Goal: Information Seeking & Learning: Learn about a topic

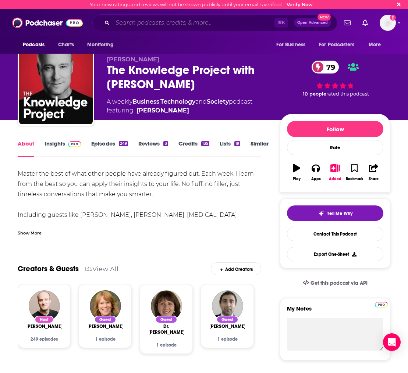
click at [145, 21] on input "Search podcasts, credits, & more..." at bounding box center [194, 23] width 162 height 12
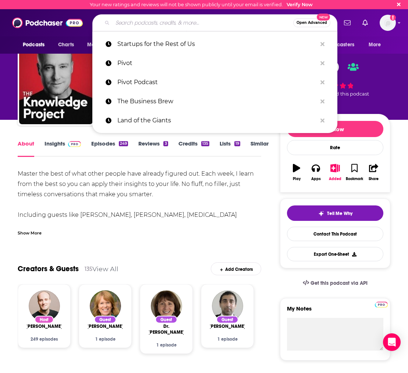
paste input "Leading The Shift"
type input "Leading The Shift"
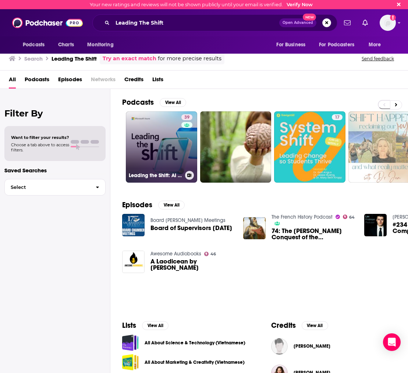
click at [163, 121] on link "39 Leading the Shift: AI innovation talks with Microsoft Azure" at bounding box center [161, 146] width 71 height 71
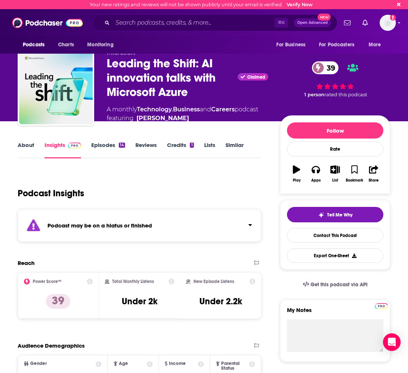
click at [103, 148] on link "Episodes 14" at bounding box center [108, 150] width 34 height 17
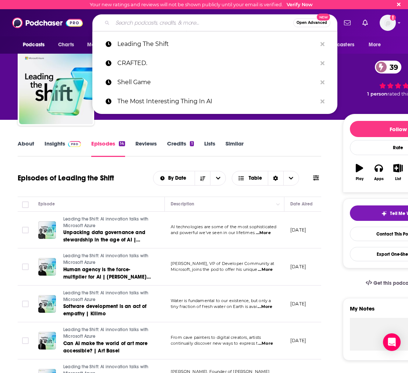
click at [134, 24] on input "Search podcasts, credits, & more..." at bounding box center [203, 23] width 181 height 12
paste input ""How to Fix the Internet""
type input ""How to Fix the Internet""
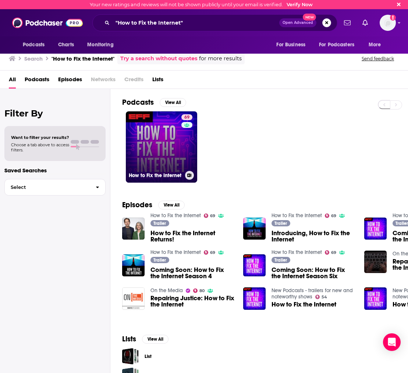
click at [179, 144] on link "69 How to Fix the Internet" at bounding box center [161, 146] width 71 height 71
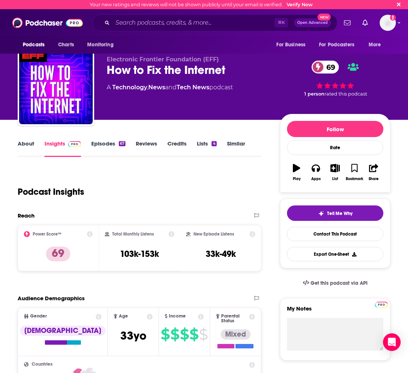
click at [108, 145] on link "Episodes 67" at bounding box center [108, 148] width 34 height 17
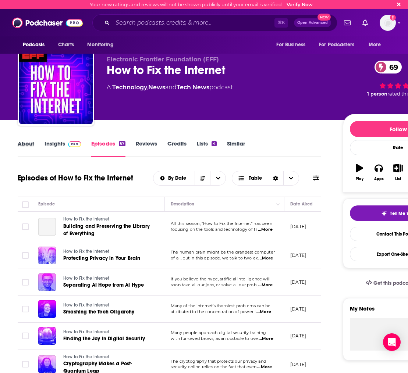
click at [35, 143] on div "About" at bounding box center [31, 148] width 27 height 17
click at [21, 148] on link "About" at bounding box center [26, 148] width 17 height 17
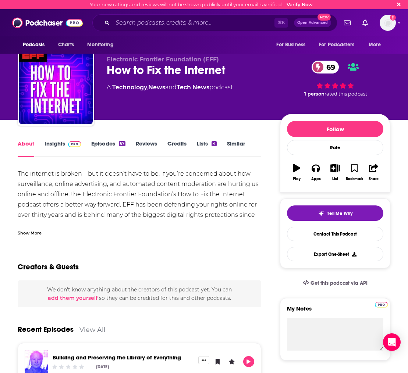
click at [107, 143] on link "Episodes 67" at bounding box center [108, 148] width 34 height 17
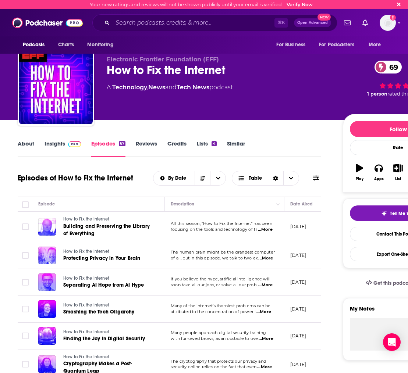
click at [271, 225] on span "All this season, “How to Fix the Internet” has been" at bounding box center [222, 223] width 102 height 5
click at [272, 232] on span "...More" at bounding box center [265, 230] width 15 height 6
click at [270, 231] on span "...More" at bounding box center [265, 230] width 15 height 6
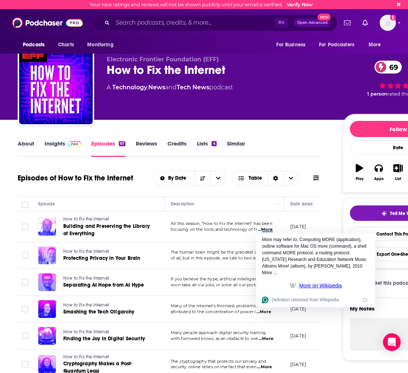
click at [110, 198] on th "Episode" at bounding box center [98, 204] width 132 height 15
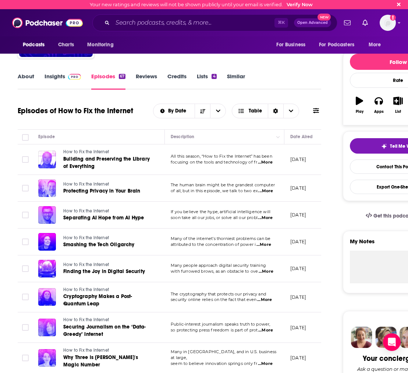
scroll to position [143, 0]
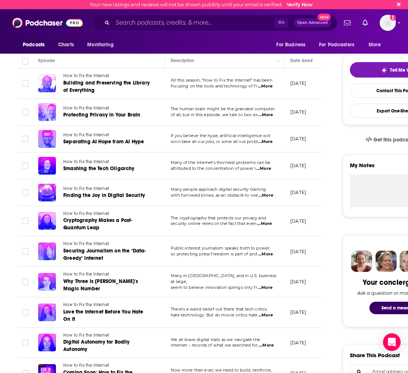
click at [267, 196] on span "...More" at bounding box center [266, 196] width 15 height 6
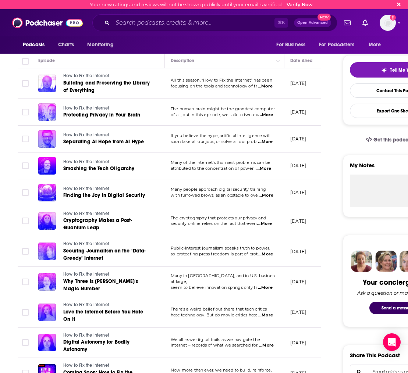
scroll to position [0, 0]
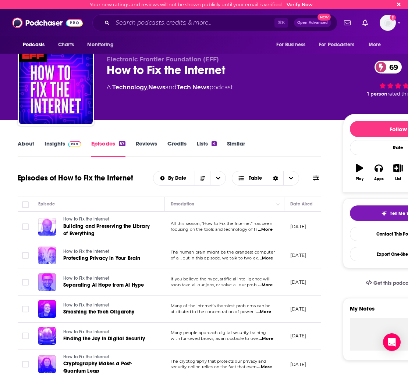
click at [20, 145] on link "About" at bounding box center [26, 148] width 17 height 17
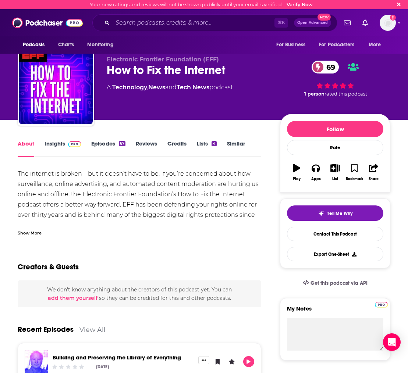
drag, startPoint x: 101, startPoint y: 83, endPoint x: 254, endPoint y: 86, distance: 153.4
click at [254, 87] on div "Electronic Frontier Foundation (EFF) How to Fix the Internet 69 A Technology , …" at bounding box center [204, 88] width 373 height 79
copy div "A Technology , News and Tech News podcast"
click at [107, 147] on link "Episodes 67" at bounding box center [108, 148] width 34 height 17
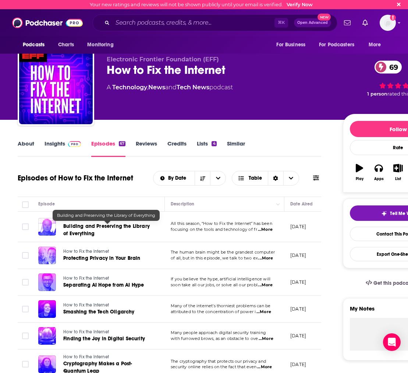
click at [96, 225] on span "Building and Preserving the Library of Everything" at bounding box center [106, 230] width 86 height 14
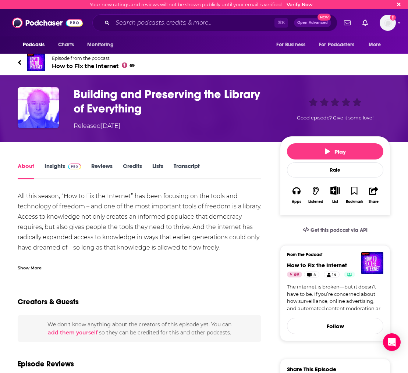
click at [32, 266] on div "Show More" at bounding box center [30, 267] width 24 height 7
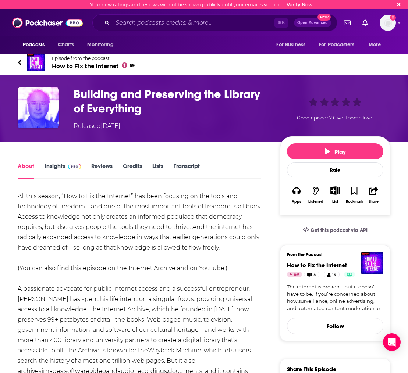
scroll to position [27, 0]
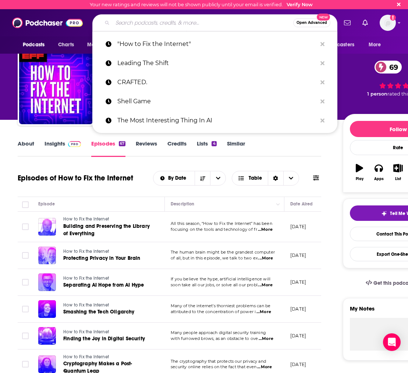
click at [138, 22] on input "Search podcasts, credits, & more..." at bounding box center [203, 23] width 181 height 12
paste input "Techmeme Ride Home"
type input "Techmeme Ride Home"
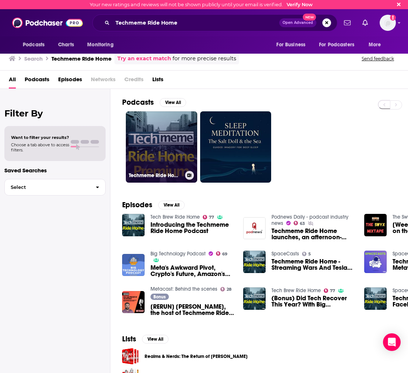
click at [150, 123] on link "Techmeme Ride Home Premium Feed" at bounding box center [161, 146] width 71 height 71
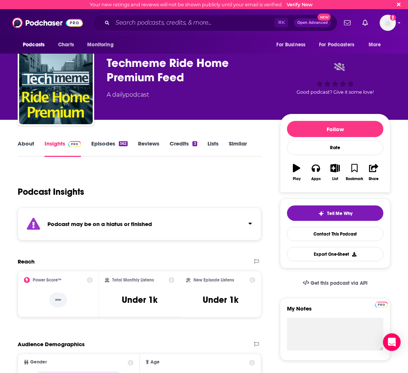
click at [102, 147] on link "Episodes 562" at bounding box center [109, 148] width 36 height 17
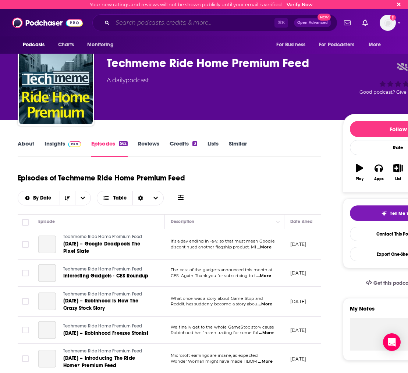
click at [128, 24] on input "Search podcasts, credits, & more..." at bounding box center [194, 23] width 162 height 12
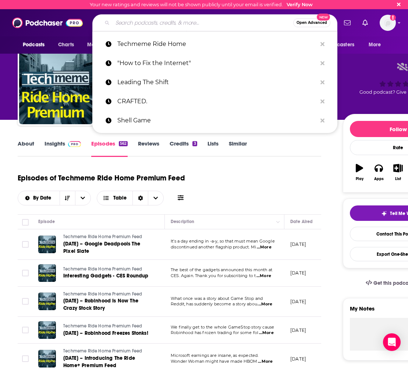
paste input "Big Technology Podcast"
type input "Big Technology Podcast"
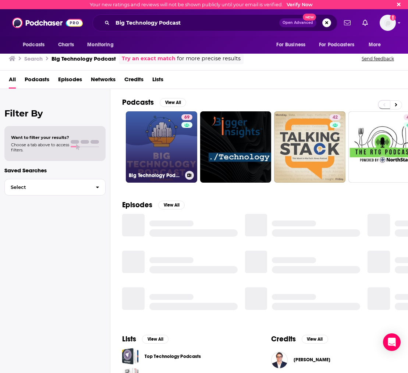
click at [159, 139] on link "69 Big Technology Podcast" at bounding box center [161, 146] width 71 height 71
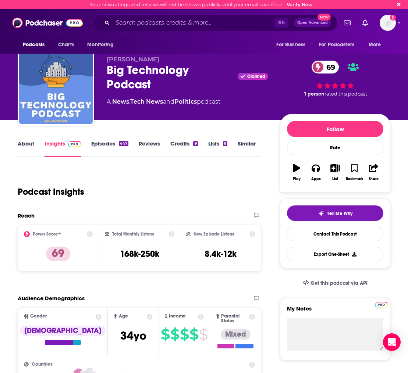
click at [97, 139] on div "About Insights Episodes 447 Reviews Credits 9 Lists 9 Similar" at bounding box center [139, 148] width 243 height 18
click at [104, 147] on link "Episodes 447" at bounding box center [109, 148] width 37 height 17
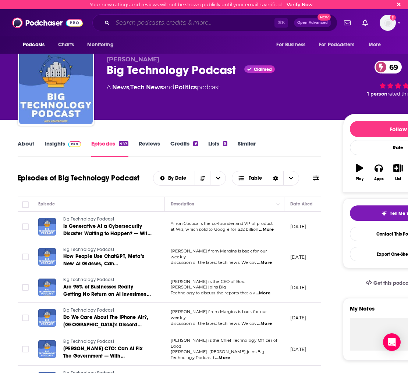
click at [132, 26] on input "Search podcasts, credits, & more..." at bounding box center [194, 23] width 162 height 12
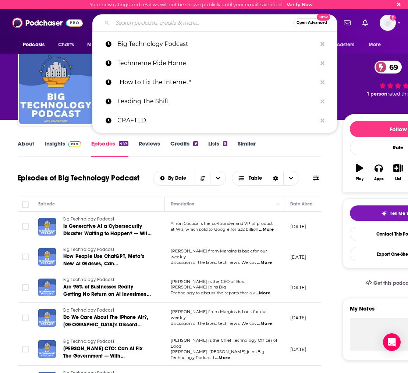
paste input "Silicon Valley Tech And AI With [PERSON_NAME]"
type input "Silicon Valley Tech And AI With [PERSON_NAME]"
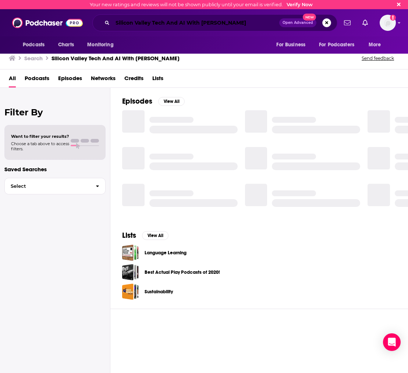
click at [218, 20] on input "Silicon Valley Tech And AI With [PERSON_NAME]" at bounding box center [196, 23] width 167 height 12
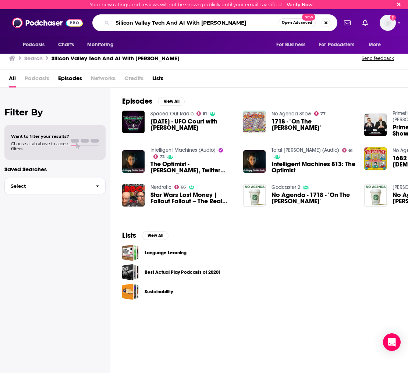
drag, startPoint x: 206, startPoint y: 24, endPoint x: 232, endPoint y: 25, distance: 25.8
click at [206, 24] on input "Silicon Valley Tech And AI With [PERSON_NAME]" at bounding box center [196, 23] width 166 height 12
drag, startPoint x: 238, startPoint y: 25, endPoint x: 94, endPoint y: 21, distance: 144.6
click at [94, 21] on div "Silicon Valley Tech And AI With [PERSON_NAME] Open Advanced New" at bounding box center [214, 22] width 245 height 17
paste input "Tech Deciphered"
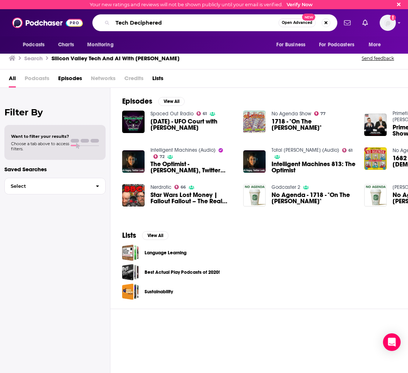
type input "Tech Deciphered"
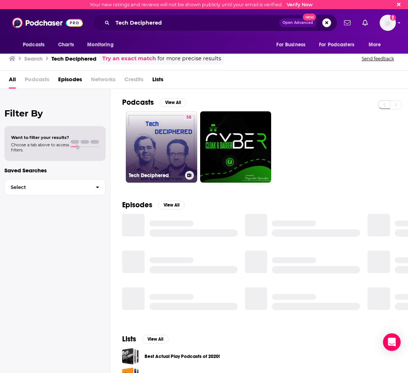
click at [148, 133] on link "38 Tech Deciphered" at bounding box center [161, 146] width 71 height 71
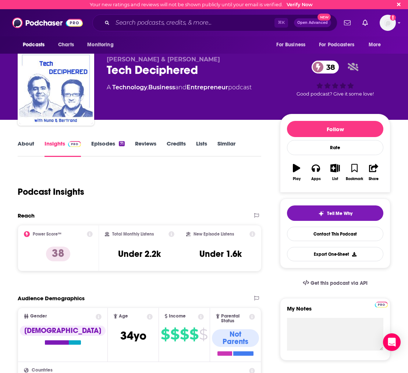
click at [25, 145] on link "About" at bounding box center [26, 148] width 17 height 17
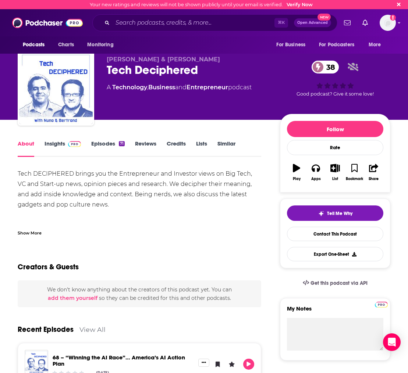
click at [51, 144] on link "Insights" at bounding box center [62, 148] width 36 height 17
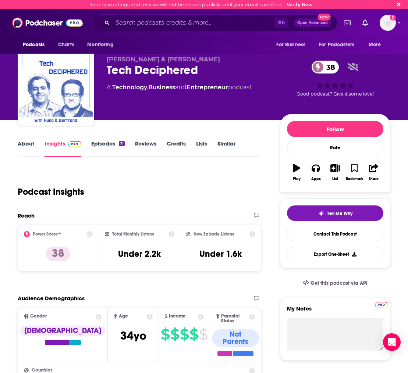
click at [27, 144] on link "About" at bounding box center [26, 148] width 17 height 17
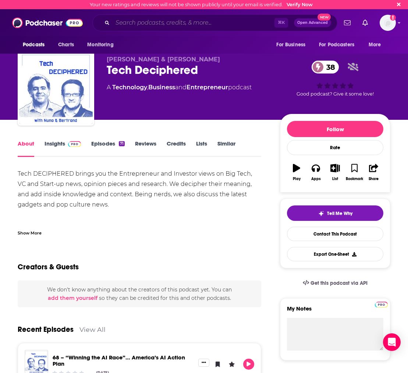
click at [155, 25] on input "Search podcasts, credits, & more..." at bounding box center [194, 23] width 162 height 12
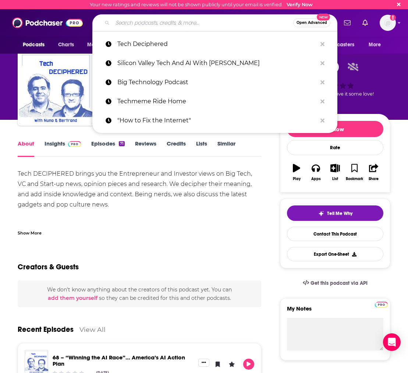
paste input "TechFirst with [PERSON_NAME]"
type input "TechFirst with [PERSON_NAME]"
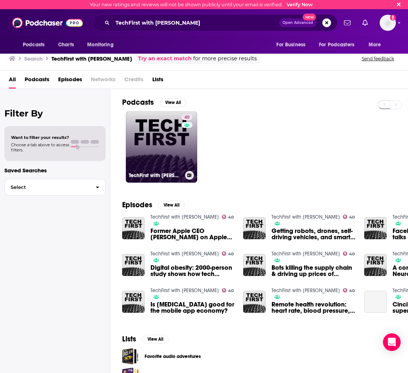
click at [164, 151] on link "40 TechFirst with [PERSON_NAME]" at bounding box center [161, 146] width 71 height 71
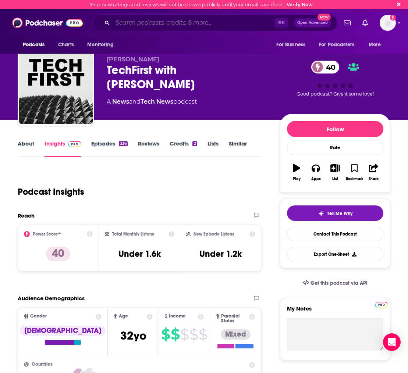
click at [162, 19] on input "Search podcasts, credits, & more..." at bounding box center [194, 23] width 162 height 12
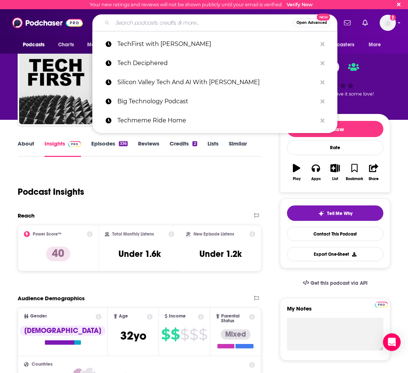
paste input "Pioneer Park Podcast"
type input "Pioneer Park Podcast"
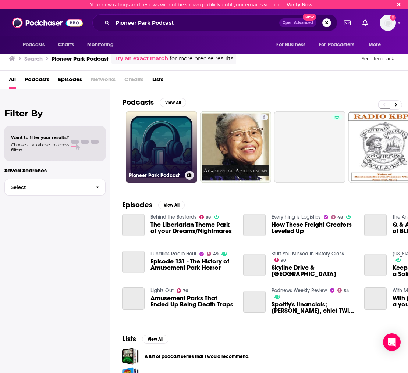
click at [146, 142] on link "Pioneer Park Podcast" at bounding box center [161, 146] width 71 height 71
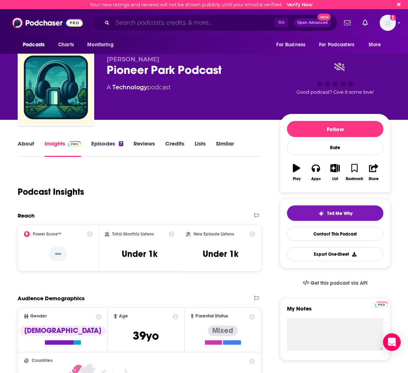
click at [131, 28] on input "Search podcasts, credits, & more..." at bounding box center [194, 23] width 162 height 12
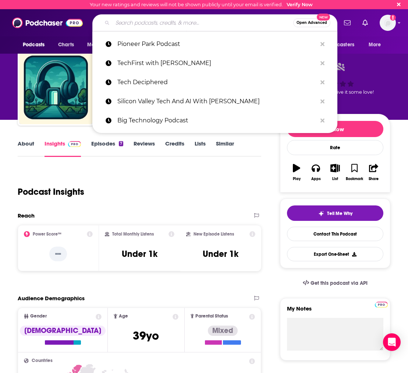
paste input "Powderkeg - Unvalley"
type input "Powderkeg - Unvalley"
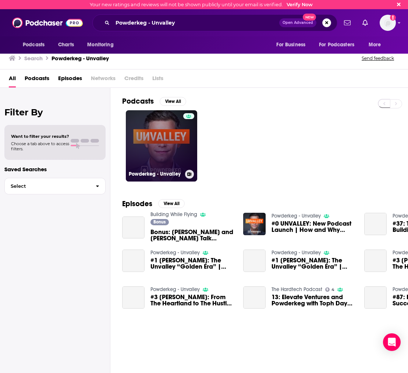
click at [140, 129] on link "Powderkeg - Unvalley" at bounding box center [161, 145] width 71 height 71
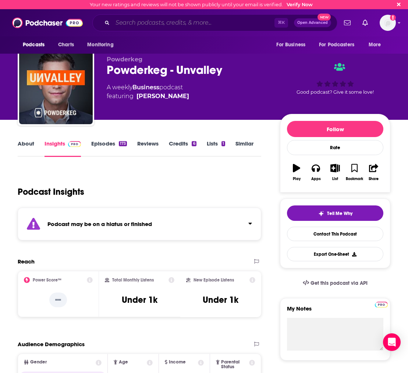
click at [143, 22] on input "Search podcasts, credits, & more..." at bounding box center [194, 23] width 162 height 12
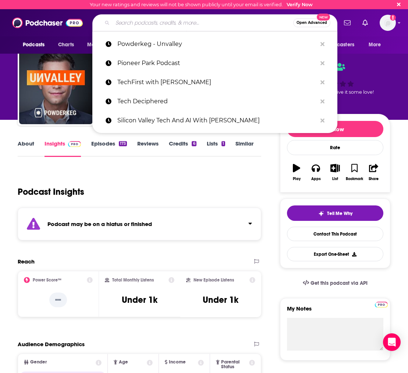
paste input "Tech'ed Up"
type input "Tech'ed Up"
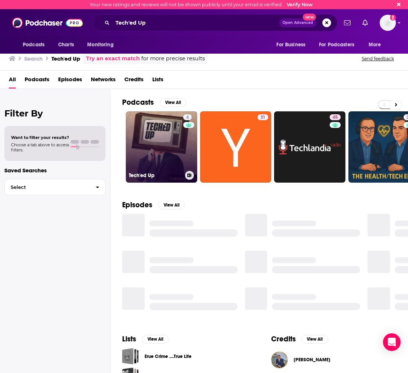
click at [152, 140] on link "4 Tech'ed Up" at bounding box center [161, 146] width 71 height 71
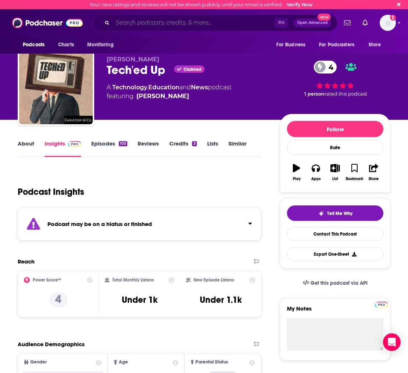
click at [126, 24] on input "Search podcasts, credits, & more..." at bounding box center [194, 23] width 162 height 12
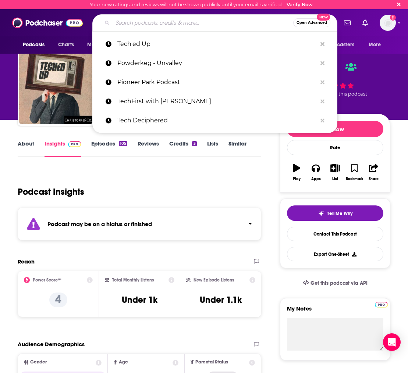
paste input "The X"
type input "The X"
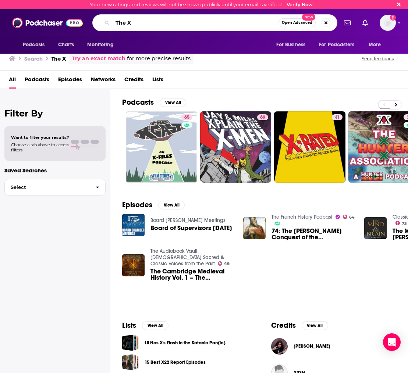
click at [141, 22] on input "The X" at bounding box center [196, 23] width 166 height 12
click at [97, 24] on div "The X Open Advanced New" at bounding box center [214, 22] width 245 height 17
type input "entrepreneurs on fire"
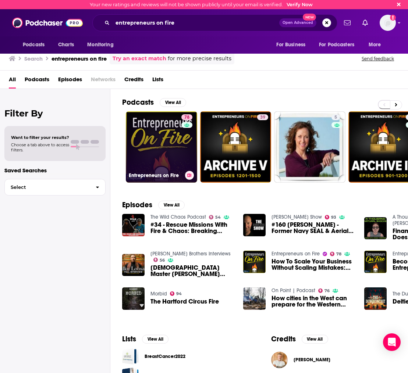
click at [160, 147] on link "78 Entrepreneurs on Fire" at bounding box center [161, 146] width 71 height 71
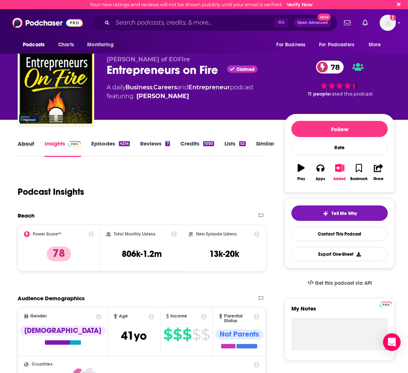
click at [35, 140] on div "About" at bounding box center [31, 148] width 27 height 17
click at [32, 145] on link "About" at bounding box center [26, 148] width 17 height 17
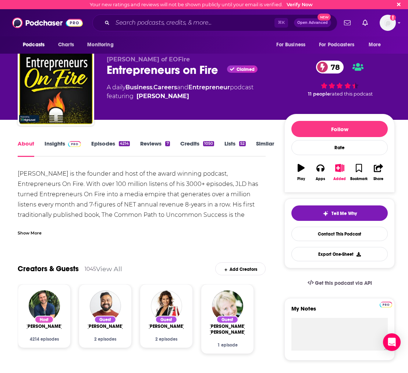
click at [186, 155] on link "Credits 1050" at bounding box center [197, 148] width 34 height 17
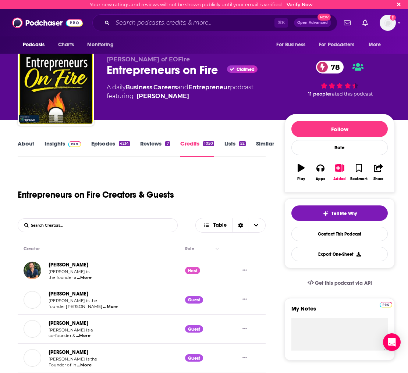
click at [29, 140] on link "About" at bounding box center [26, 148] width 17 height 17
click at [29, 145] on link "About" at bounding box center [26, 148] width 17 height 17
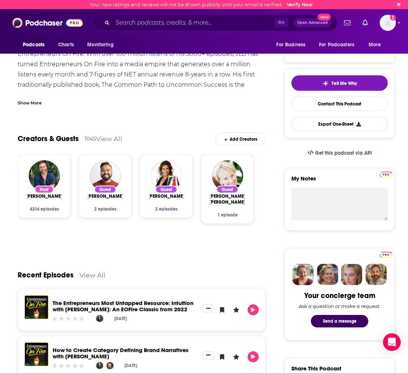
scroll to position [97, 0]
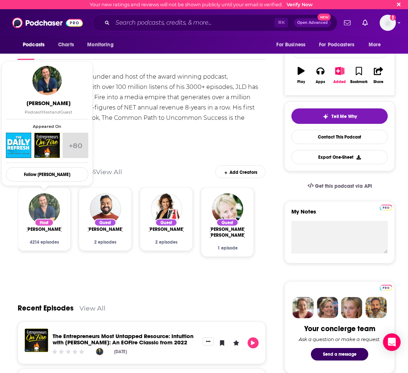
click at [44, 207] on img "John Lee Dumas" at bounding box center [44, 208] width 31 height 31
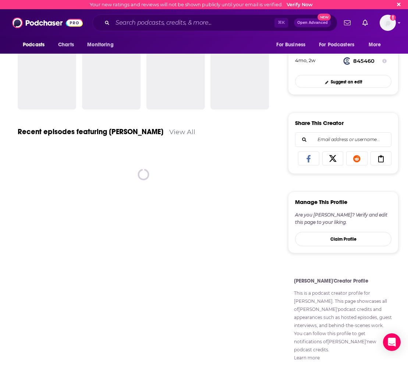
scroll to position [1, 0]
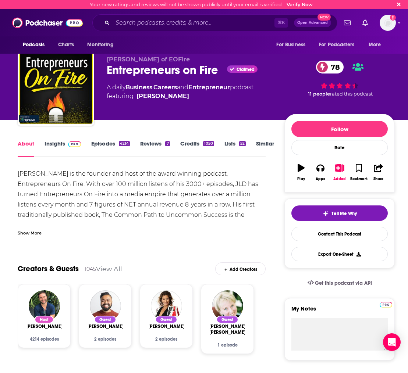
scroll to position [41, 0]
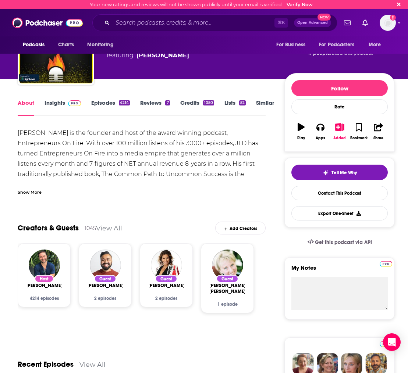
click at [36, 192] on div "Show More" at bounding box center [30, 191] width 24 height 7
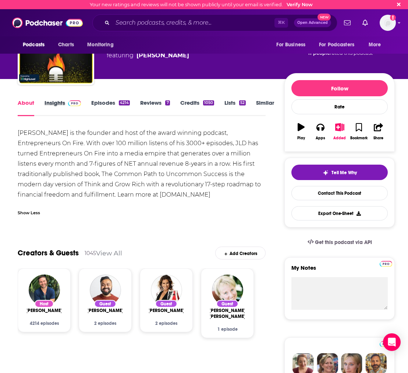
click at [90, 102] on div "Insights" at bounding box center [67, 107] width 47 height 17
click at [97, 102] on link "Episodes 4214" at bounding box center [110, 107] width 39 height 17
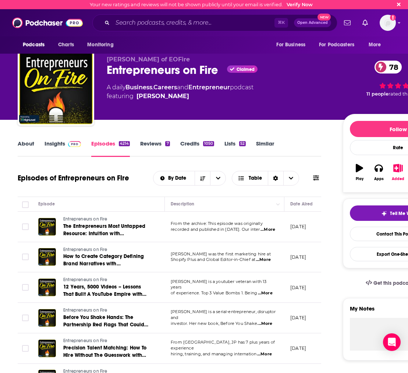
click at [24, 145] on link "About" at bounding box center [26, 148] width 17 height 17
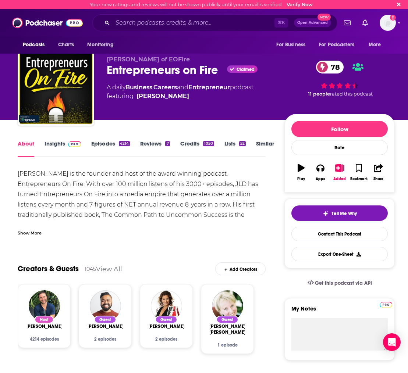
click at [33, 232] on div "Show More" at bounding box center [30, 232] width 24 height 7
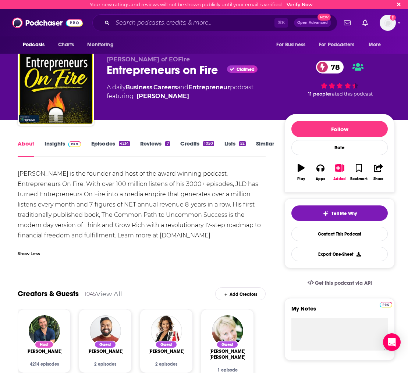
click at [102, 147] on link "Episodes 4214" at bounding box center [110, 148] width 39 height 17
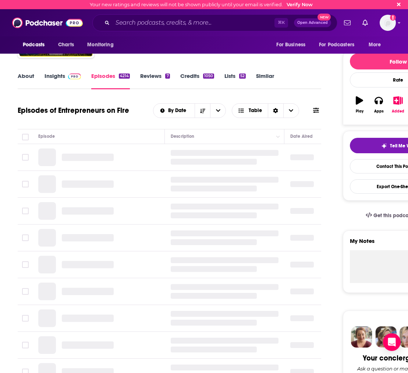
scroll to position [138, 0]
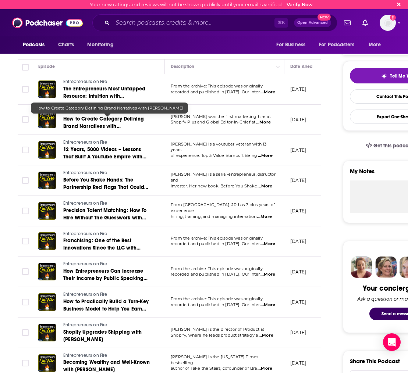
click at [265, 184] on span "...More" at bounding box center [264, 187] width 15 height 6
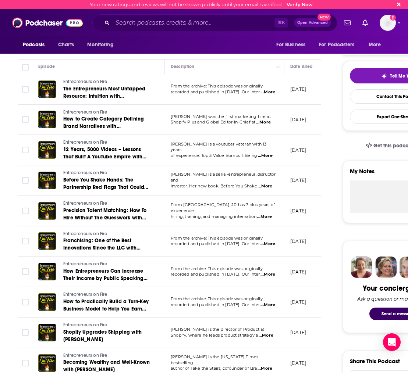
click at [266, 122] on span "...More" at bounding box center [263, 123] width 15 height 6
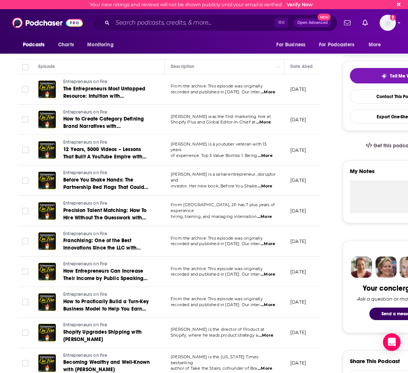
click at [261, 305] on span "...More" at bounding box center [267, 305] width 15 height 6
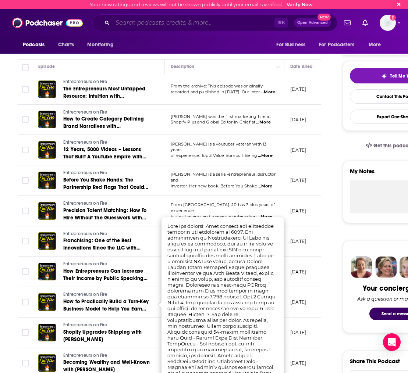
click at [132, 23] on input "Search podcasts, credits, & more..." at bounding box center [194, 23] width 162 height 12
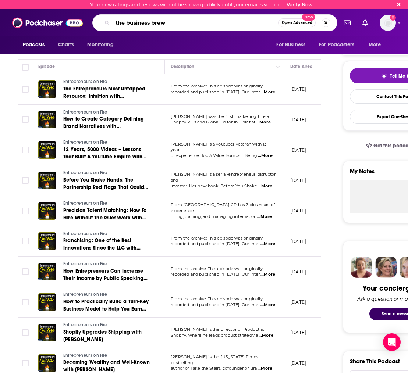
type input "the business brew"
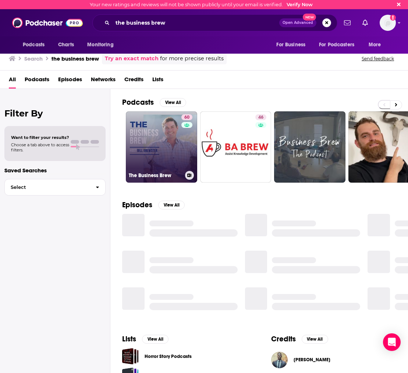
click at [159, 133] on link "60 The Business Brew" at bounding box center [161, 146] width 71 height 71
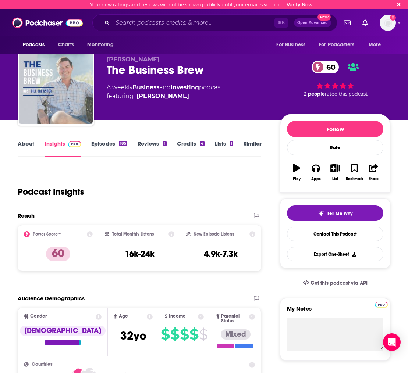
scroll to position [46, 0]
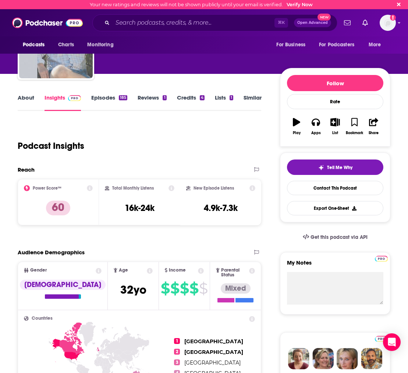
click at [28, 99] on link "About" at bounding box center [26, 102] width 17 height 17
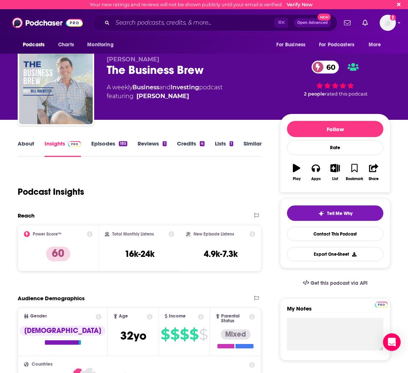
click at [26, 150] on link "About" at bounding box center [26, 148] width 17 height 17
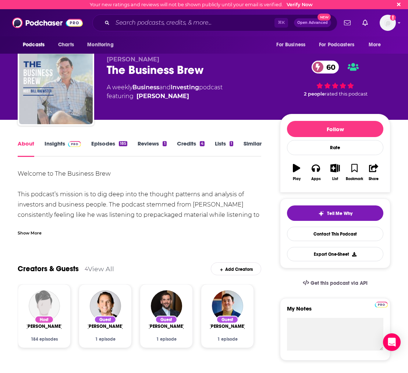
click at [27, 234] on div "Show More" at bounding box center [30, 232] width 24 height 7
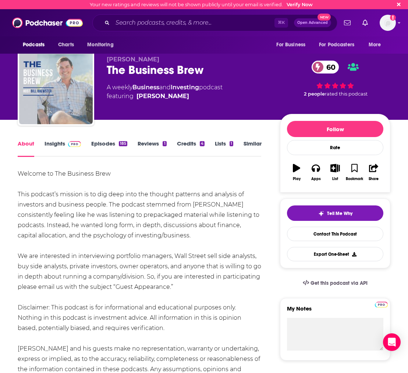
click at [99, 145] on link "Episodes 185" at bounding box center [109, 148] width 36 height 17
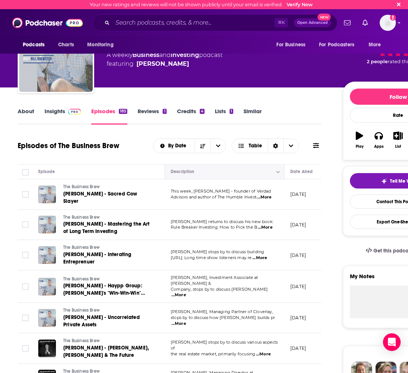
scroll to position [29, 0]
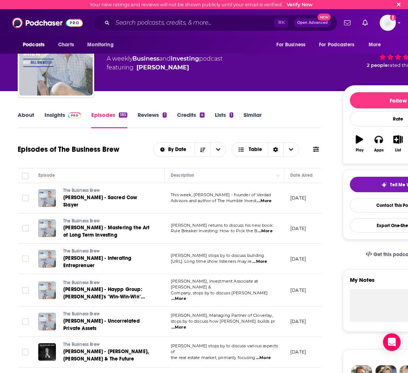
click at [260, 200] on span "...More" at bounding box center [264, 201] width 15 height 6
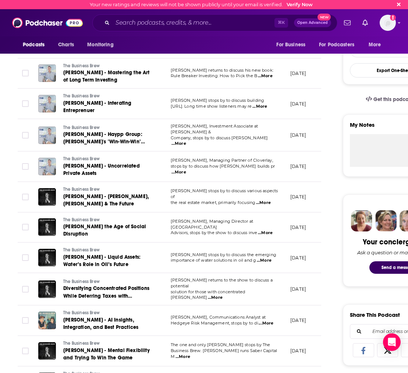
scroll to position [224, 0]
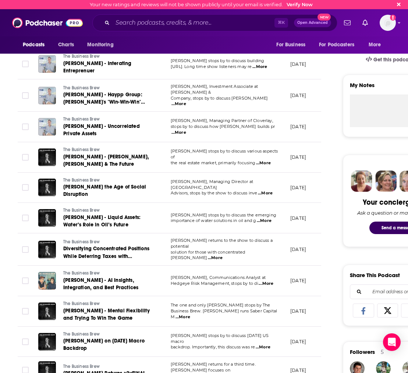
click at [269, 221] on span "...More" at bounding box center [264, 221] width 15 height 6
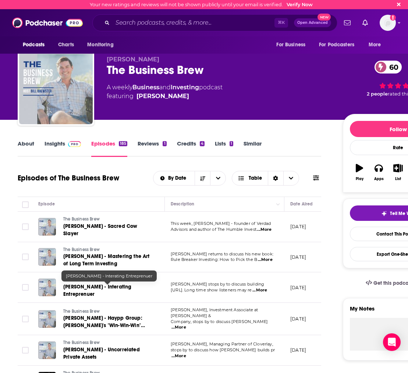
click at [91, 291] on link "[PERSON_NAME] - Interating Entreprenuer" at bounding box center [107, 291] width 88 height 15
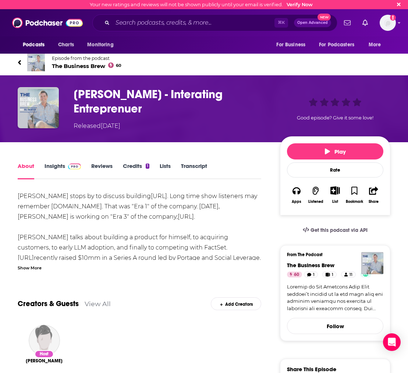
click at [33, 269] on div "Show More" at bounding box center [30, 267] width 24 height 7
